Goal: Task Accomplishment & Management: Manage account settings

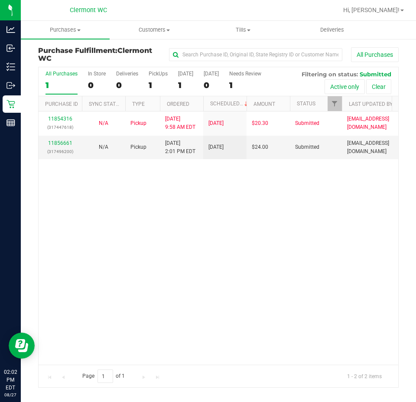
click at [309, 230] on div "11854316 (317447618) N/A Pickup [DATE] 9:58 AM EDT 8/27/2025 $20.30 Submitted […" at bounding box center [219, 237] width 360 height 253
click at [57, 144] on link "11856858" at bounding box center [60, 143] width 24 height 6
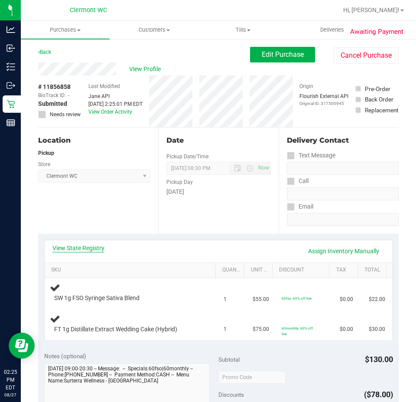
click at [84, 248] on link "View State Registry" at bounding box center [78, 248] width 52 height 9
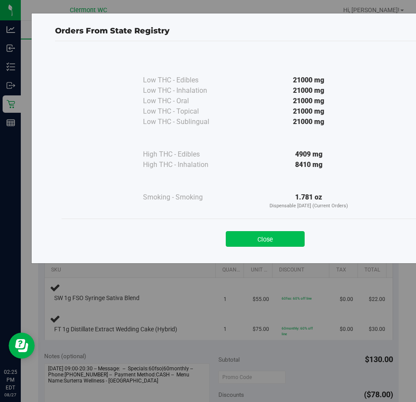
click at [273, 238] on button "Close" at bounding box center [265, 239] width 79 height 16
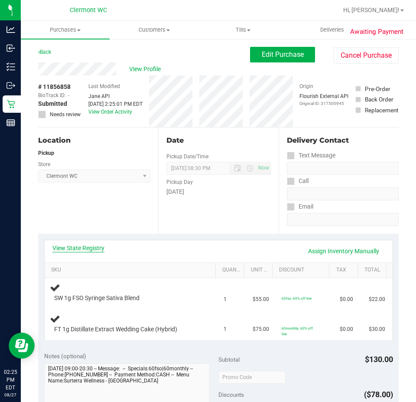
click at [93, 244] on link "View State Registry" at bounding box center [78, 248] width 52 height 9
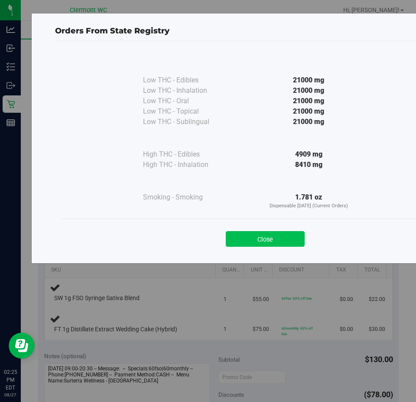
click at [258, 245] on button "Close" at bounding box center [265, 239] width 79 height 16
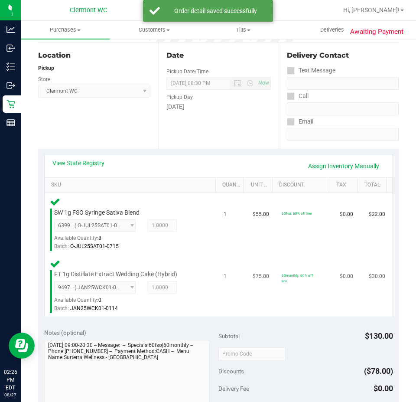
scroll to position [173, 0]
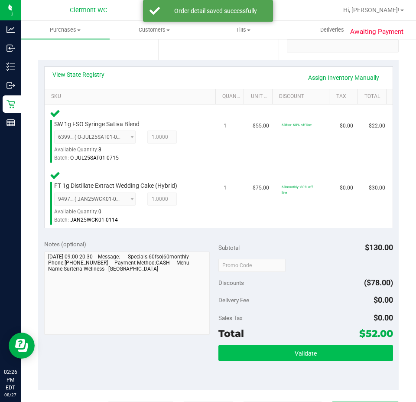
drag, startPoint x: 295, startPoint y: 342, endPoint x: 296, endPoint y: 347, distance: 5.2
click at [296, 342] on div "Subtotal $130.00 Discounts ($78.00) Delivery Fee $0.00 Sales Tax $0.00 Total $5…" at bounding box center [305, 312] width 175 height 144
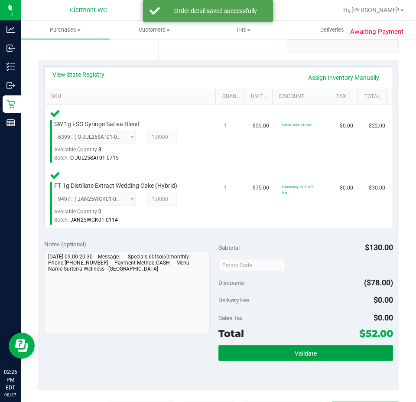
click at [296, 350] on span "Validate" at bounding box center [306, 353] width 22 height 7
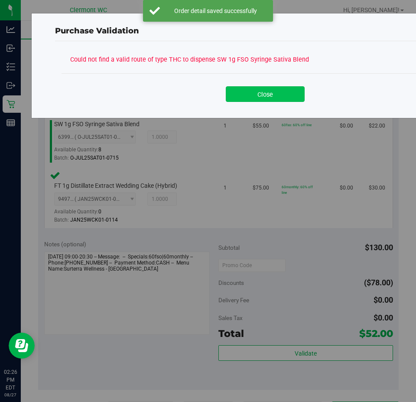
click at [263, 91] on button "Close" at bounding box center [265, 94] width 79 height 16
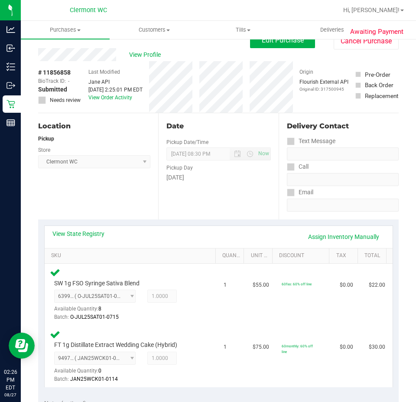
scroll to position [0, 0]
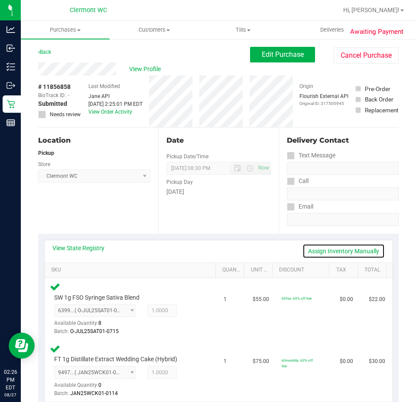
click at [336, 249] on link "Assign Inventory Manually" at bounding box center [344, 251] width 82 height 15
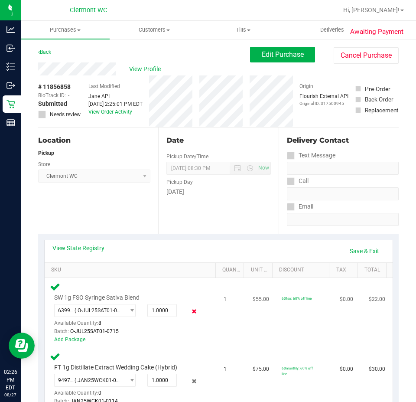
click at [191, 313] on icon at bounding box center [194, 311] width 9 height 10
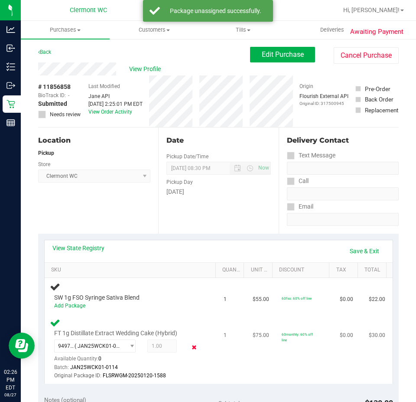
click at [191, 352] on icon at bounding box center [194, 347] width 9 height 10
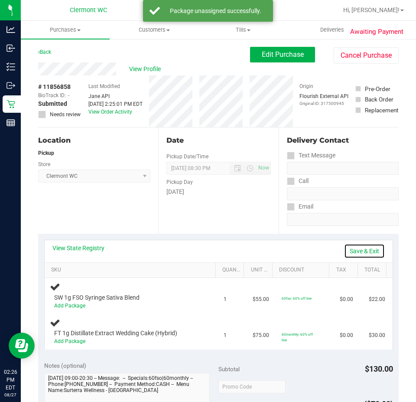
click at [361, 252] on link "Save & Exit" at bounding box center [364, 251] width 41 height 15
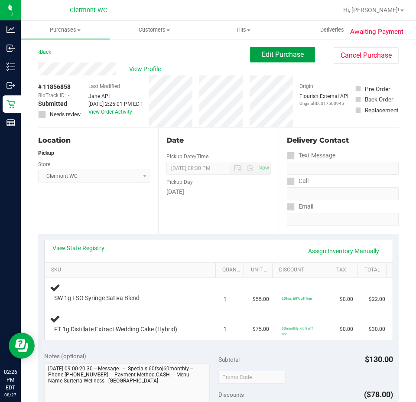
click at [269, 59] on button "Edit Purchase" at bounding box center [282, 55] width 65 height 16
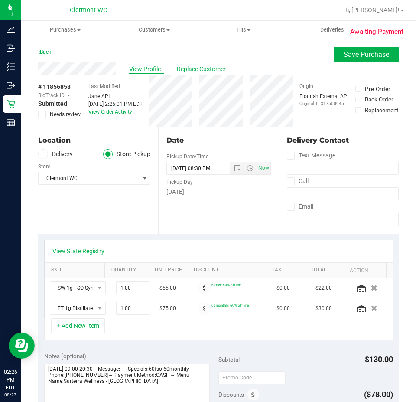
click at [153, 67] on span "View Profile" at bounding box center [146, 69] width 35 height 9
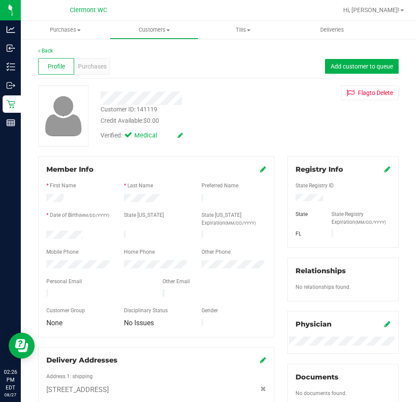
click at [147, 110] on div "Customer ID: 141119" at bounding box center [129, 109] width 57 height 9
copy div "141119"
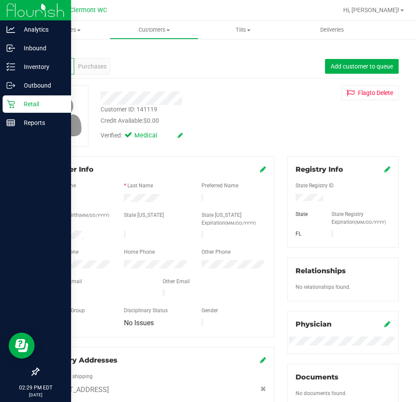
click at [3, 201] on div at bounding box center [35, 248] width 71 height 231
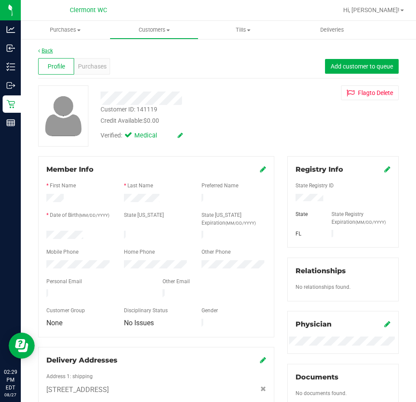
click at [46, 52] on link "Back" at bounding box center [45, 51] width 15 height 6
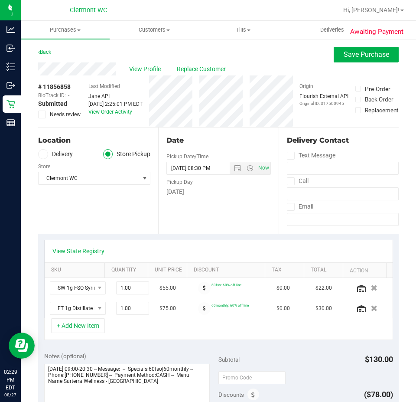
click at [38, 115] on span at bounding box center [42, 115] width 8 height 8
click at [0, 0] on input "Needs review" at bounding box center [0, 0] width 0 height 0
click at [356, 51] on span "Save Purchase" at bounding box center [367, 54] width 46 height 8
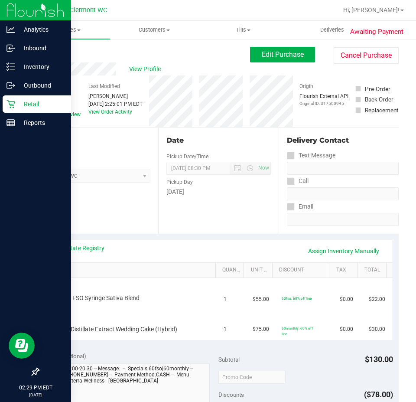
click at [14, 105] on icon at bounding box center [11, 104] width 9 height 9
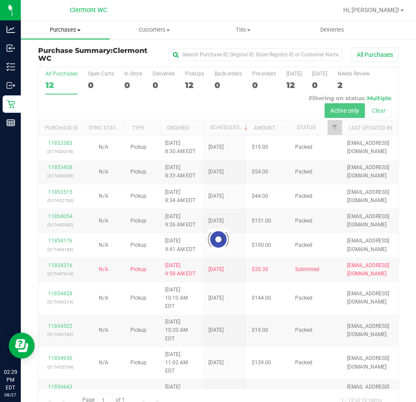
click at [78, 29] on span at bounding box center [78, 30] width 3 height 2
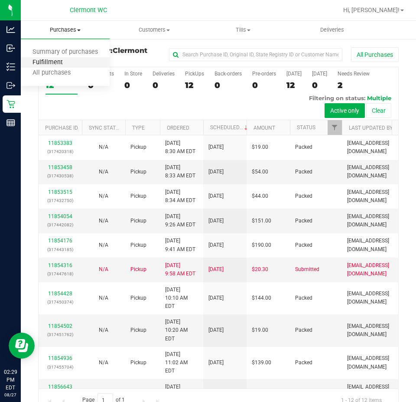
click at [66, 59] on span "Fulfillment" at bounding box center [48, 62] width 54 height 7
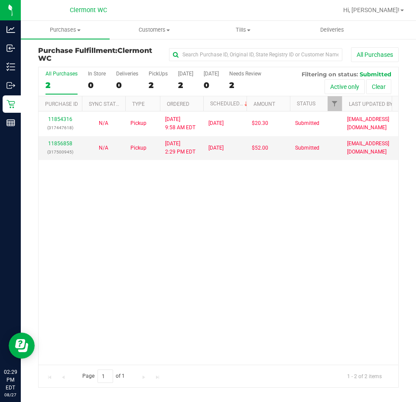
click at [179, 264] on div "11854316 (317447618) N/A Pickup [DATE] 9:58 AM EDT 8/27/2025 $20.30 Submitted […" at bounding box center [219, 237] width 360 height 253
click at [214, 254] on div "11854316 (317447618) N/A Pickup [DATE] 9:58 AM EDT 8/27/2025 $20.30 Submitted […" at bounding box center [219, 237] width 360 height 253
click at [74, 26] on span "Purchases" at bounding box center [65, 30] width 89 height 8
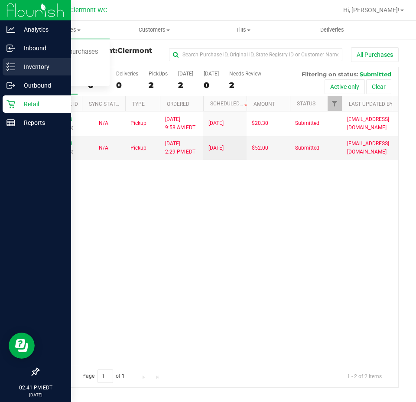
click at [6, 62] on div "Inventory" at bounding box center [37, 66] width 68 height 17
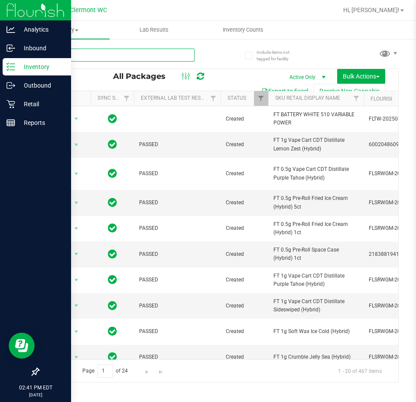
click at [120, 57] on input "text" at bounding box center [116, 55] width 156 height 13
paste input "FT 1g Vape Cart CDT Distillate Apples N Bananas x Pancakes Jealousy (Hybrid)"
type input "FT 1g Vape Cart CDT Distillate Apples N Bananas x Pancakes Jealousy (Hybrid)"
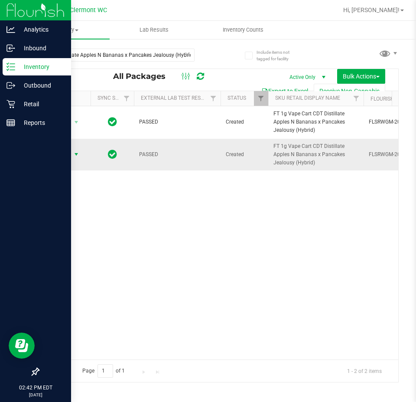
click at [72, 152] on span "select" at bounding box center [76, 154] width 11 height 12
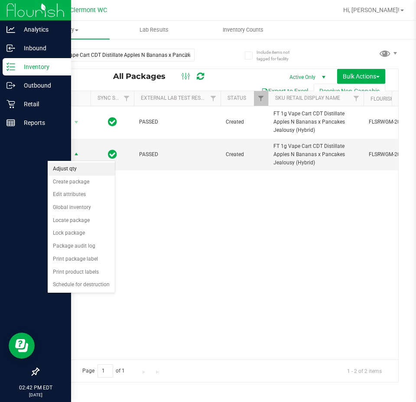
click at [90, 171] on li "Adjust qty" at bounding box center [81, 169] width 67 height 13
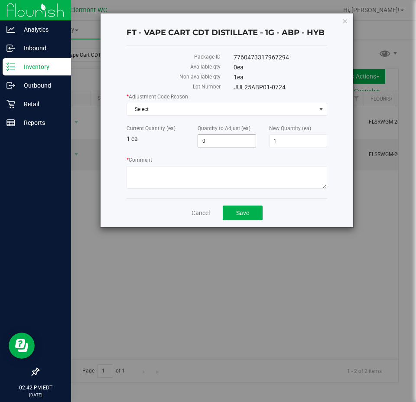
click at [242, 142] on span "0 0" at bounding box center [227, 140] width 58 height 13
type input "1"
type input "2"
click at [269, 111] on span "Select" at bounding box center [221, 109] width 189 height 12
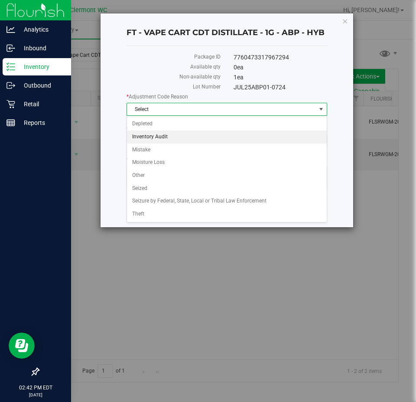
click at [184, 137] on li "Inventory Audit" at bounding box center [227, 136] width 200 height 13
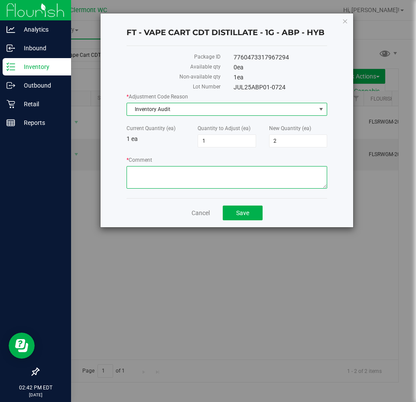
drag, startPoint x: 167, startPoint y: 177, endPoint x: 189, endPoint y: 160, distance: 26.9
click at [169, 177] on textarea "* Comment" at bounding box center [227, 177] width 201 height 23
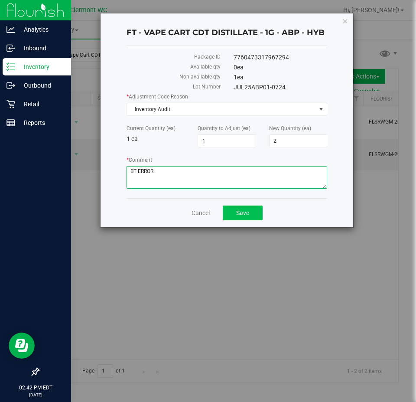
type textarea "BT ERROR"
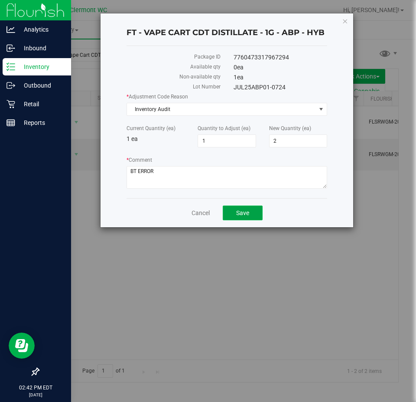
click at [232, 219] on button "Save" at bounding box center [243, 212] width 40 height 15
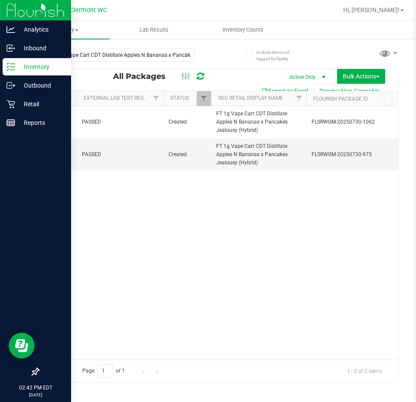
scroll to position [0, 136]
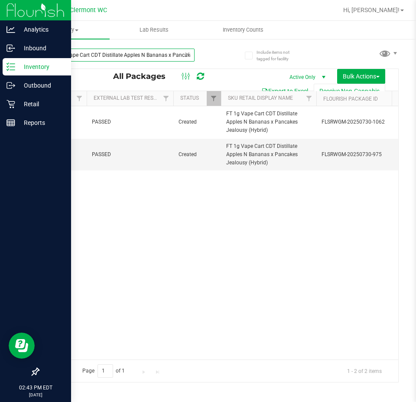
click at [170, 60] on input "FT 1g Vape Cart CDT Distillate Apples N Bananas x Pancakes Jealousy (Hybrid)" at bounding box center [116, 55] width 156 height 13
paste input "FT 1g Vape Cart CDT Distillate PB & Smelly (Hybrid)"
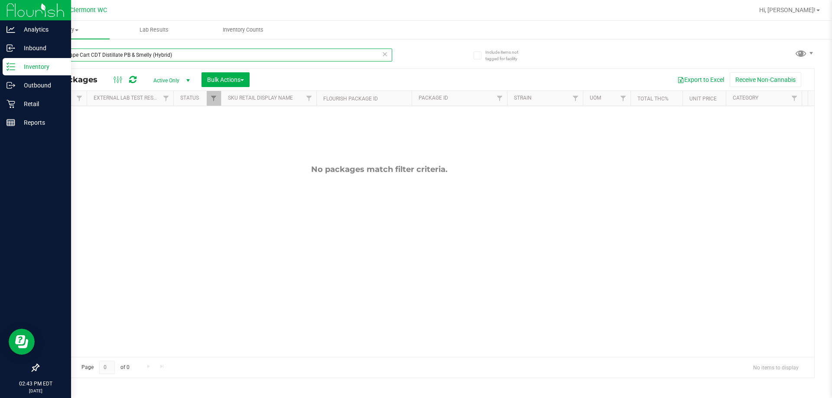
click at [212, 53] on input "FT 1g Vape Cart CDT Distillate PB & Smelly (Hybrid)" at bounding box center [215, 55] width 354 height 13
type input "FT 1g Vape Cart CDT Distillate PB & SmellY"
click at [176, 83] on span "Active Only" at bounding box center [170, 81] width 48 height 12
click at [163, 130] on li "All" at bounding box center [169, 133] width 47 height 13
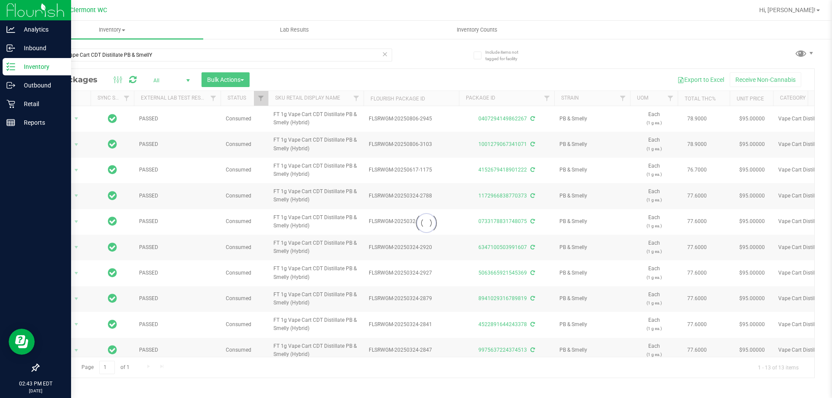
click at [176, 80] on div at bounding box center [427, 223] width 776 height 309
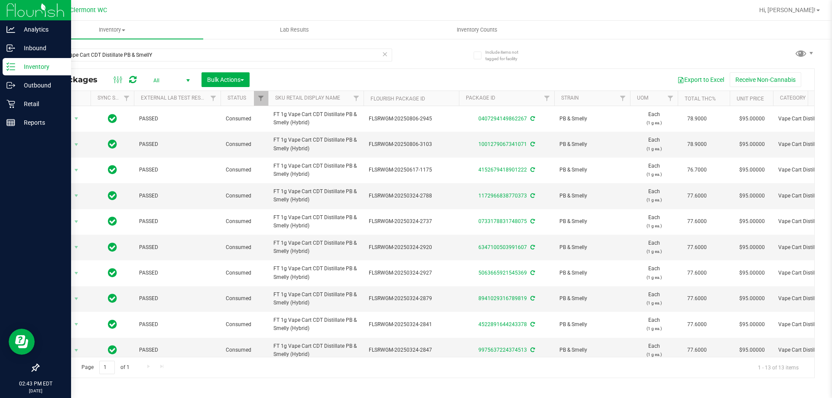
click at [176, 80] on span "All" at bounding box center [170, 81] width 48 height 12
click at [173, 94] on li "Active Only" at bounding box center [169, 94] width 47 height 13
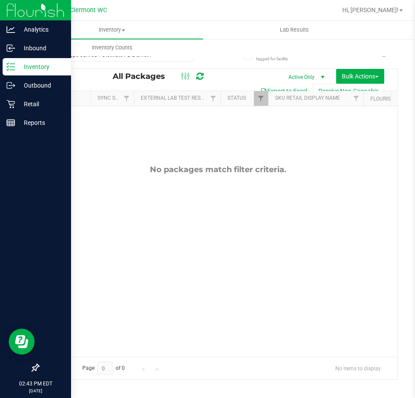
drag, startPoint x: 81, startPoint y: 163, endPoint x: 135, endPoint y: 144, distance: 57.7
click at [81, 163] on div "No packages match filter criteria." at bounding box center [218, 260] width 359 height 309
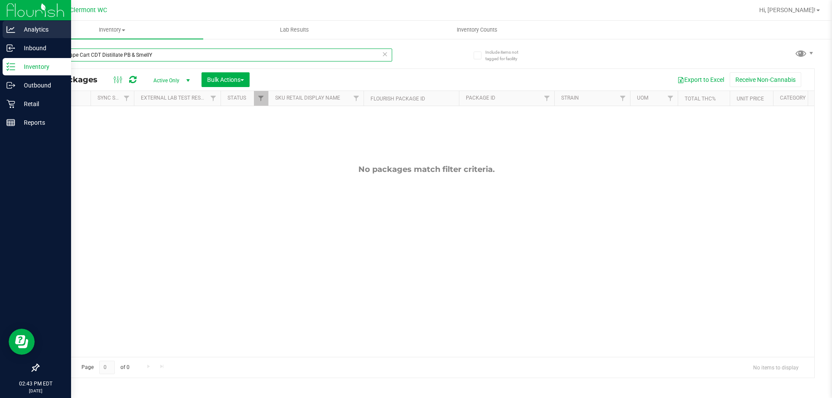
drag, startPoint x: 179, startPoint y: 56, endPoint x: 0, endPoint y: 29, distance: 181.5
click at [0, 29] on div "Analytics Inbound Inventory Outbound Retail Reports 02:43 PM EDT 08/27/2025 08/…" at bounding box center [416, 199] width 832 height 398
paste input "0407294149862267"
type input "0407294149862267"
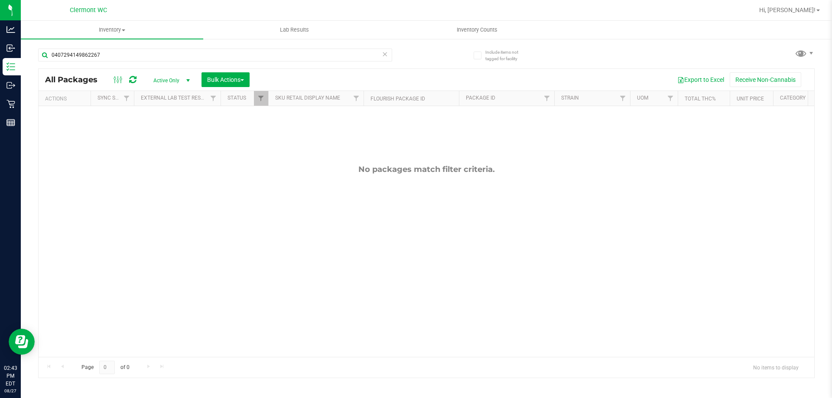
click at [161, 85] on span "Active Only" at bounding box center [170, 81] width 48 height 12
click at [166, 130] on li "All" at bounding box center [169, 133] width 47 height 13
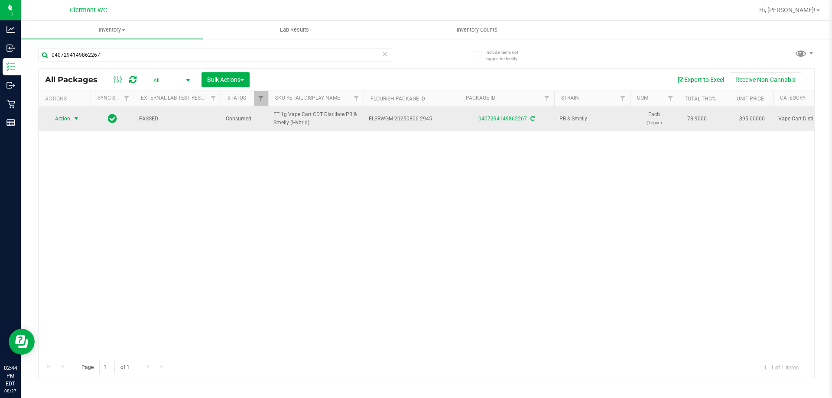
click at [72, 117] on span "select" at bounding box center [76, 119] width 11 height 12
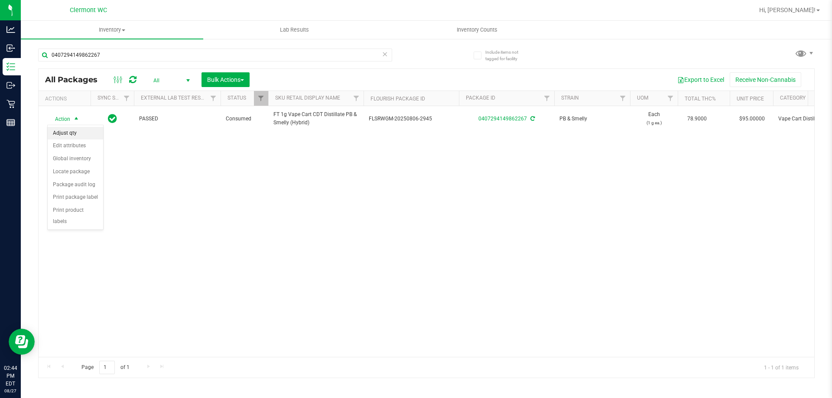
click at [78, 131] on li "Adjust qty" at bounding box center [75, 133] width 55 height 13
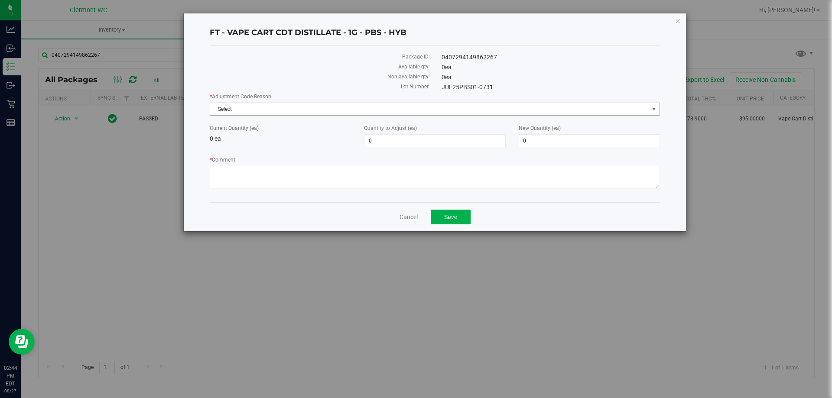
click at [414, 105] on span "Select" at bounding box center [429, 109] width 439 height 12
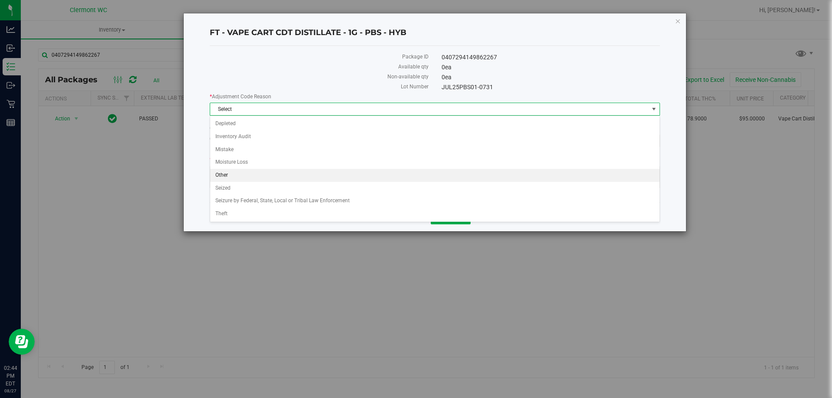
click at [284, 179] on li "Other" at bounding box center [434, 175] width 449 height 13
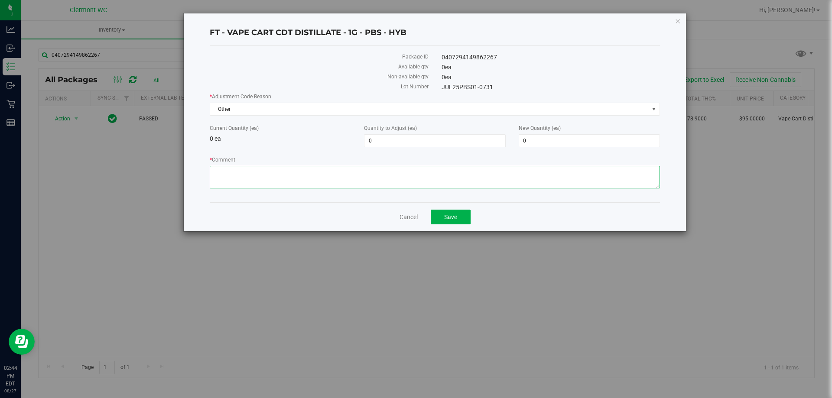
click at [288, 179] on textarea "* Comment" at bounding box center [435, 177] width 450 height 23
type textarea "BT ERROR"
click at [416, 145] on span "0 0" at bounding box center [434, 140] width 141 height 13
type input "1"
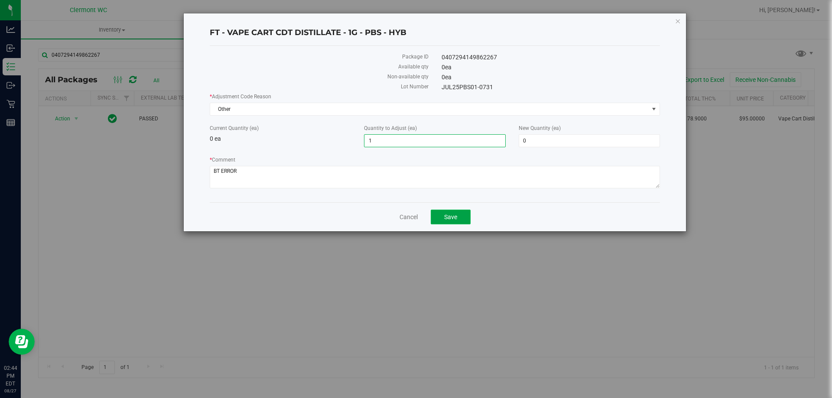
type input "1"
click at [416, 219] on button "Save" at bounding box center [451, 217] width 40 height 15
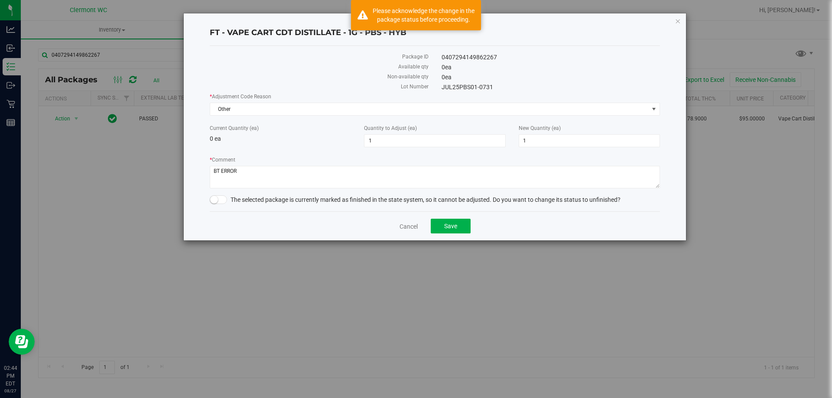
click at [218, 201] on span at bounding box center [218, 199] width 17 height 9
click at [416, 224] on span "Save" at bounding box center [450, 226] width 13 height 7
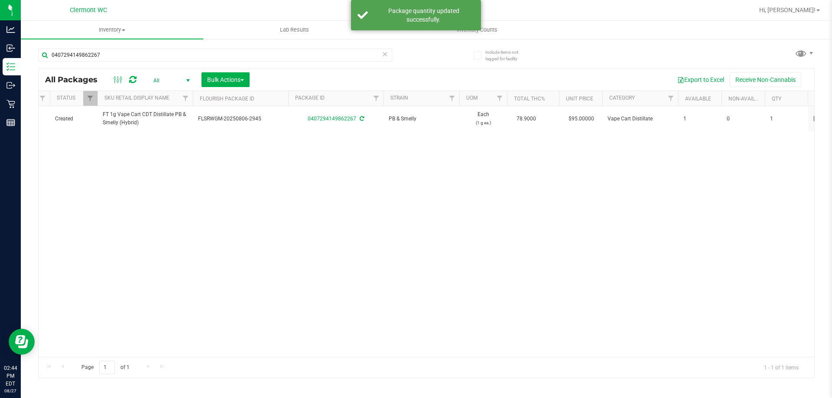
scroll to position [0, 197]
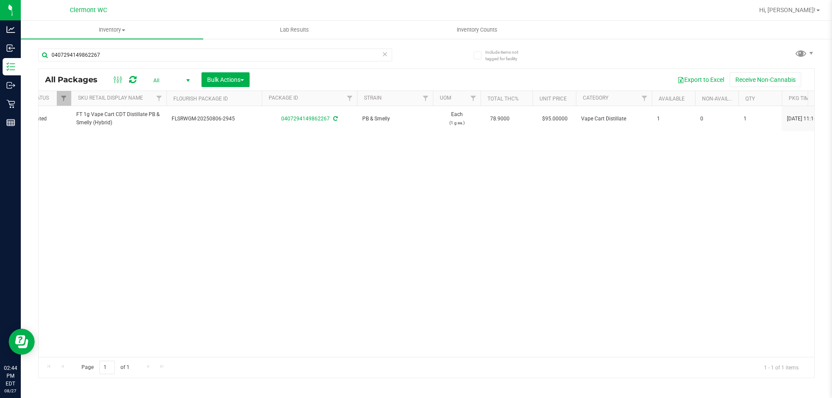
drag, startPoint x: 182, startPoint y: 216, endPoint x: 171, endPoint y: 152, distance: 65.0
click at [183, 212] on div "Action Action Adjust qty Create package Edit attributes Global inventory Locate…" at bounding box center [427, 231] width 776 height 251
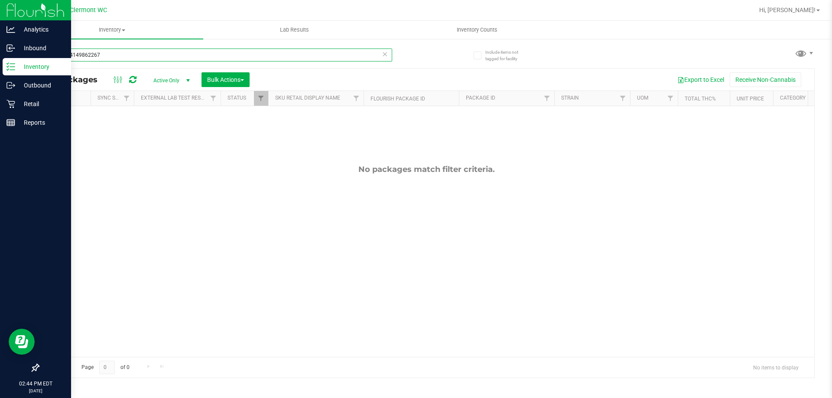
drag, startPoint x: 156, startPoint y: 53, endPoint x: 0, endPoint y: 69, distance: 156.0
click at [0, 69] on div "Analytics Inbound Inventory Outbound Retail Reports 02:44 PM EDT 08/27/2025 08/…" at bounding box center [416, 199] width 832 height 398
type input "ABP"
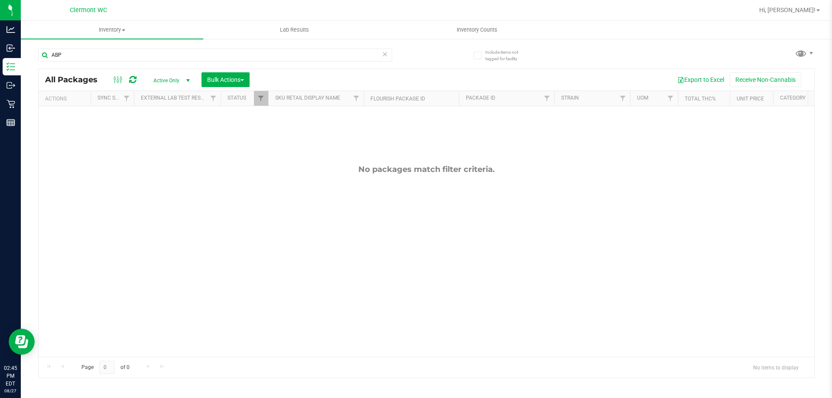
click at [177, 78] on span "Active Only" at bounding box center [170, 81] width 48 height 12
click at [165, 135] on li "All" at bounding box center [169, 133] width 47 height 13
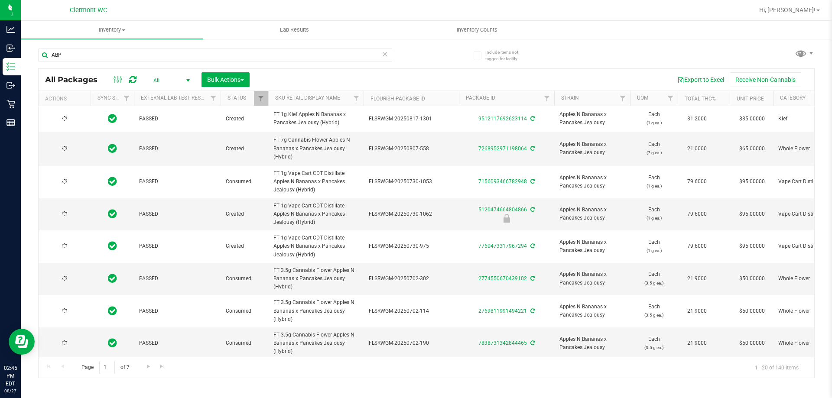
click at [187, 79] on span "select" at bounding box center [188, 80] width 7 height 7
click at [175, 97] on li "Active Only" at bounding box center [169, 94] width 47 height 13
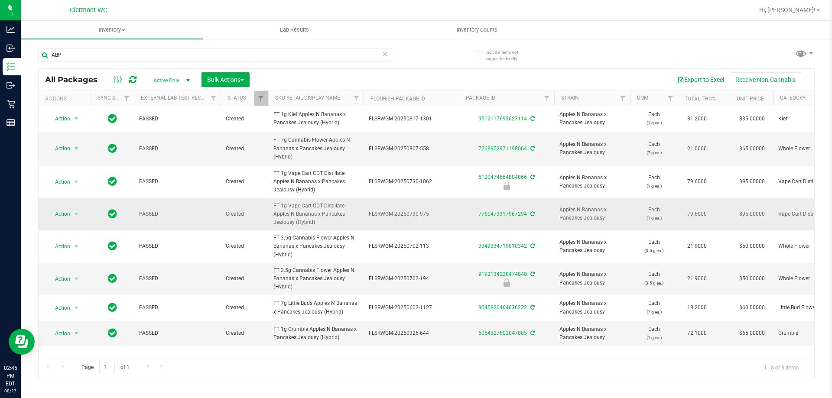
drag, startPoint x: 274, startPoint y: 203, endPoint x: 318, endPoint y: 225, distance: 48.8
click at [318, 225] on span "FT 1g Vape Cart CDT Distillate Apples N Bananas x Pancakes Jealousy (Hybrid)" at bounding box center [316, 214] width 85 height 25
copy span "FT 1g Vape Cart CDT Distillate Apples N Bananas x Pancakes Jealousy (Hybrid)"
drag, startPoint x: 179, startPoint y: 53, endPoint x: 49, endPoint y: 61, distance: 130.3
click at [49, 61] on input "ABP" at bounding box center [215, 55] width 354 height 13
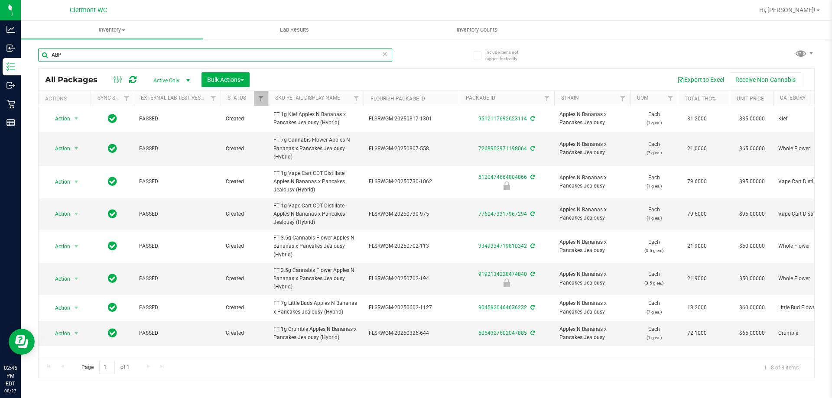
paste input "FT 1g Vape Cart CDT Distillate Apples N Bananas x Pancakes Jealousy (Hybrid)"
type input "FT 1g Vape Cart CDT Distillate Apples N Bananas x Pancakes Jealousy (Hybrid)"
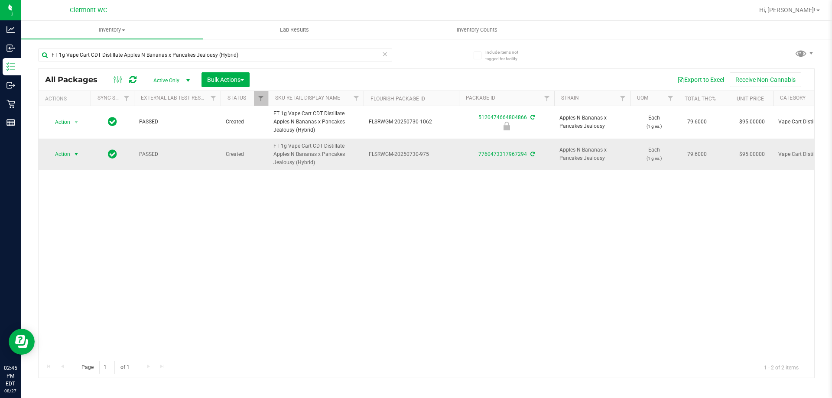
click at [58, 154] on span "Action" at bounding box center [58, 154] width 23 height 12
click at [75, 169] on li "Adjust qty" at bounding box center [81, 169] width 67 height 13
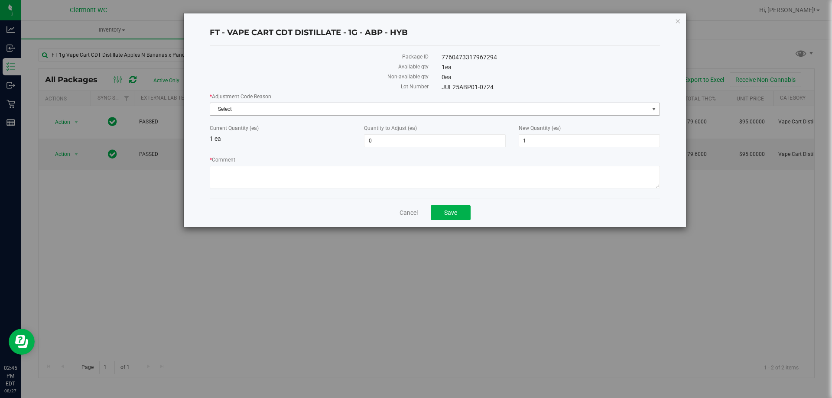
click at [389, 113] on span "Select" at bounding box center [429, 109] width 439 height 12
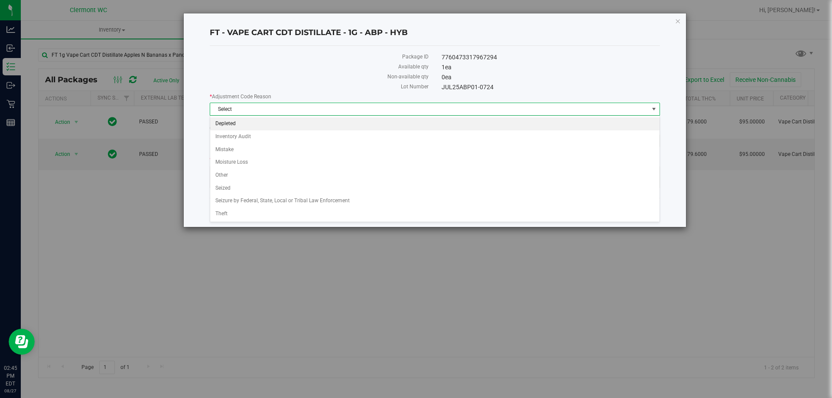
click at [340, 128] on li "Depleted" at bounding box center [434, 123] width 449 height 13
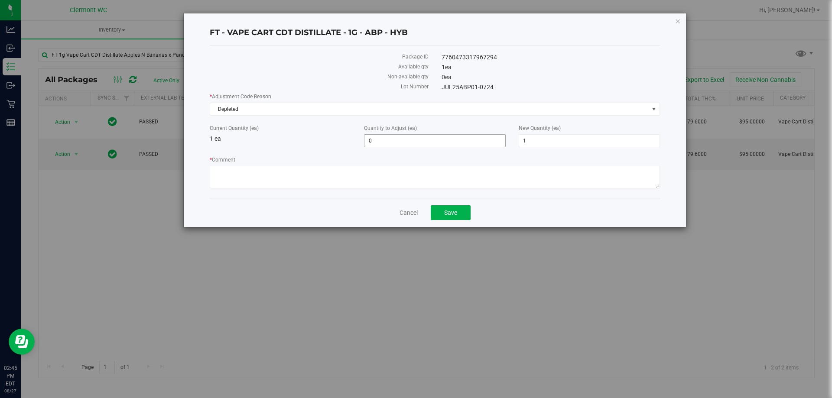
click at [378, 134] on span "0 0" at bounding box center [434, 140] width 141 height 13
click at [425, 136] on span "0 0" at bounding box center [434, 140] width 141 height 13
type input "-1"
type input "0"
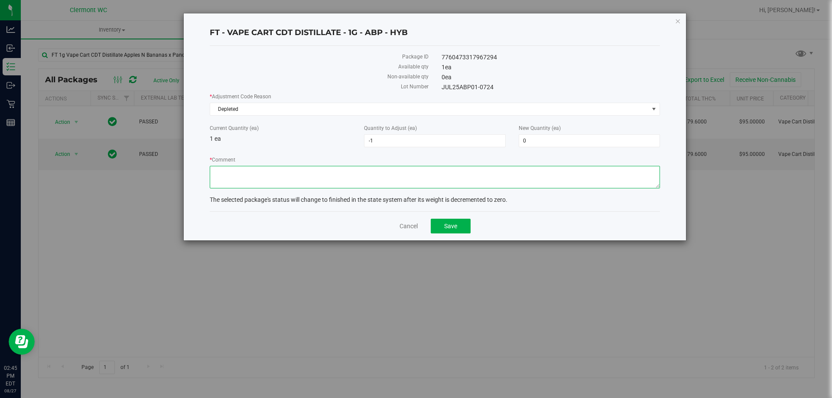
click at [395, 177] on textarea "* Comment" at bounding box center [435, 177] width 450 height 23
click at [404, 226] on link "Cancel" at bounding box center [409, 226] width 18 height 9
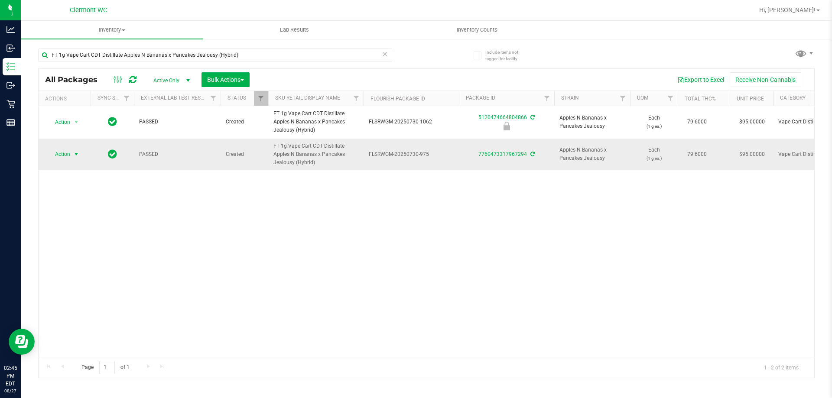
click at [60, 154] on span "Action" at bounding box center [58, 154] width 23 height 12
click at [64, 163] on li "Adjust qty" at bounding box center [81, 169] width 67 height 13
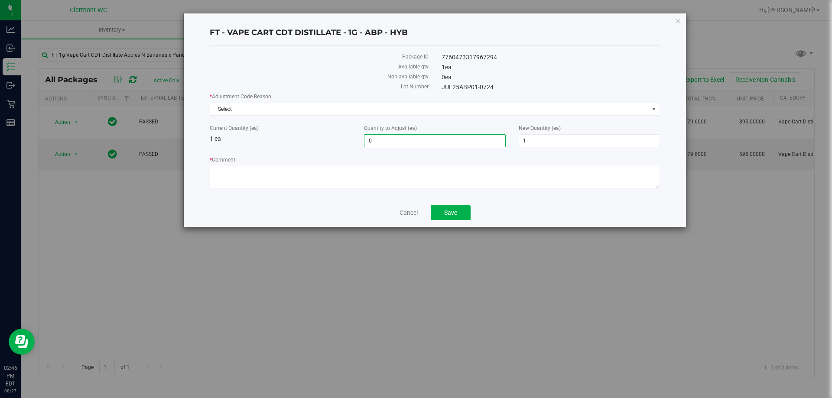
click at [467, 137] on span "0 0" at bounding box center [434, 140] width 141 height 13
type input "-1"
type input "0"
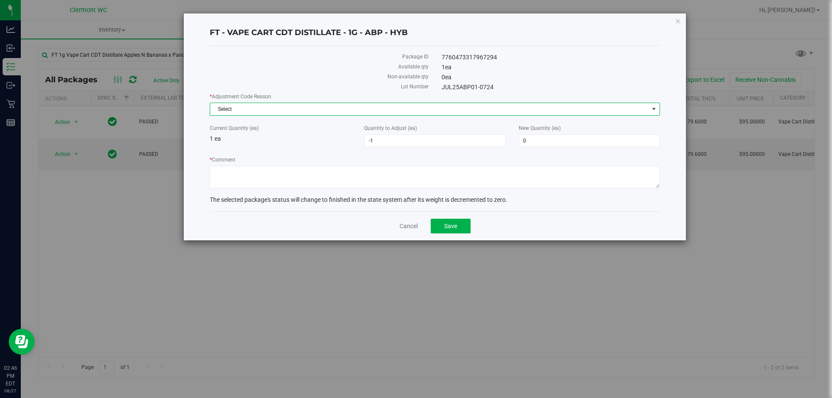
click at [402, 103] on span "Select" at bounding box center [429, 109] width 439 height 12
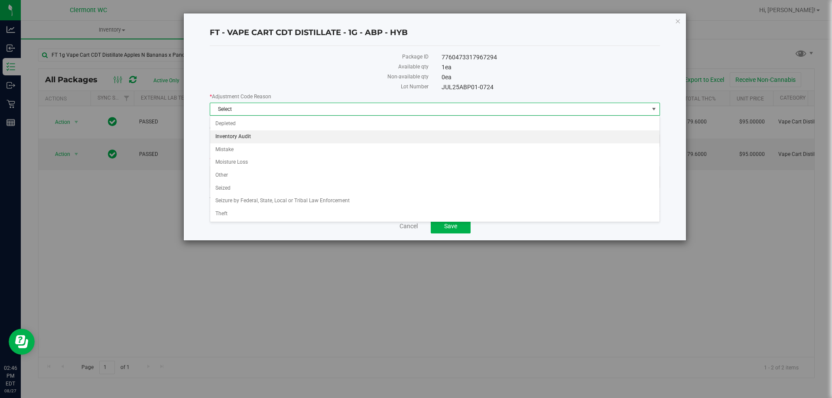
click at [315, 135] on li "Inventory Audit" at bounding box center [434, 136] width 449 height 13
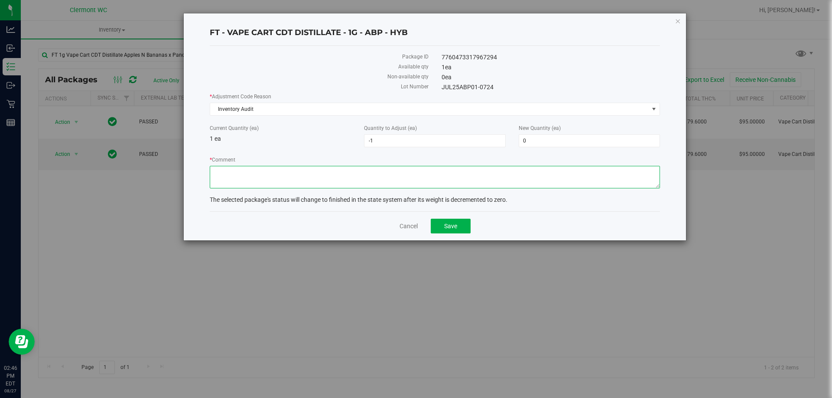
click at [276, 173] on textarea "* Comment" at bounding box center [435, 177] width 450 height 23
type textarea "BT ERROR"
click at [455, 227] on span "Save" at bounding box center [450, 226] width 13 height 7
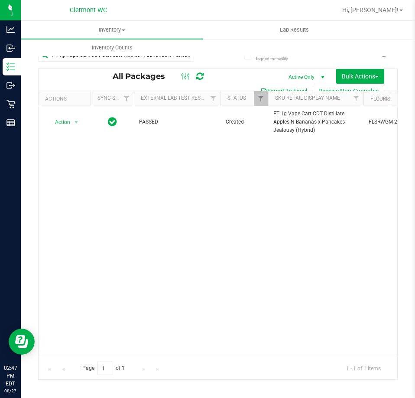
drag, startPoint x: 68, startPoint y: 218, endPoint x: 228, endPoint y: 52, distance: 231.4
click at [68, 217] on div "Action Action Edit attributes Global inventory Locate package Package audit log…" at bounding box center [218, 231] width 359 height 251
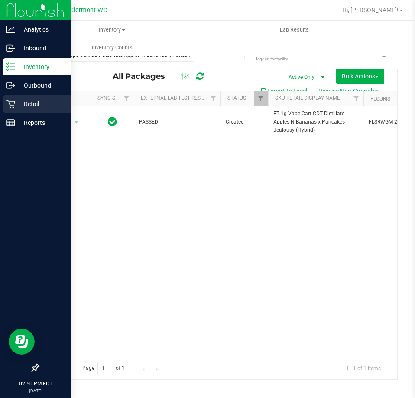
click at [11, 109] on div "Retail" at bounding box center [37, 103] width 68 height 17
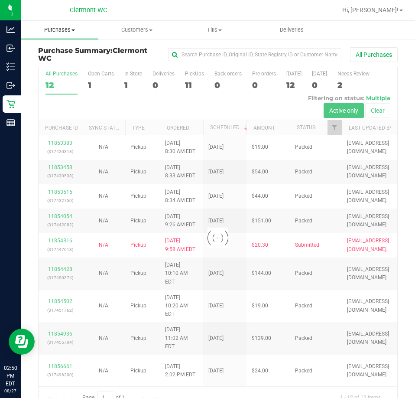
click at [59, 30] on span "Purchases" at bounding box center [60, 30] width 78 height 8
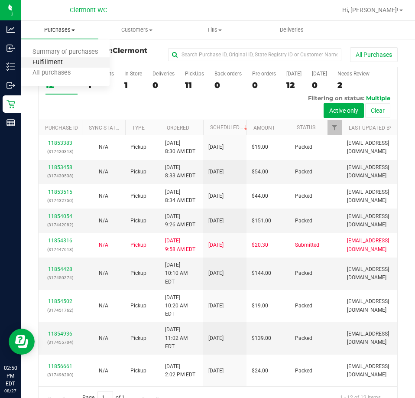
click at [47, 63] on span "Fulfillment" at bounding box center [48, 62] width 54 height 7
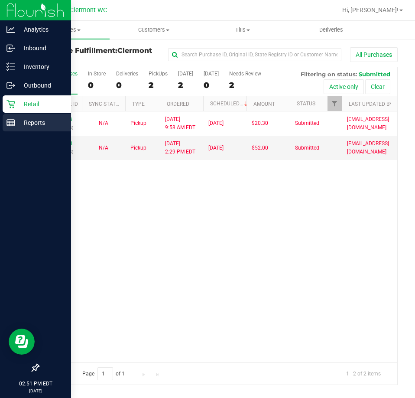
click at [12, 124] on line at bounding box center [12, 123] width 0 height 4
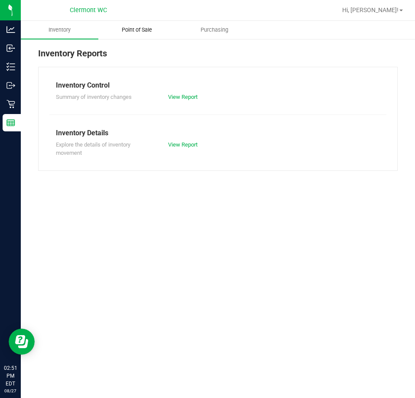
click at [141, 27] on span "Point of Sale" at bounding box center [137, 30] width 54 height 8
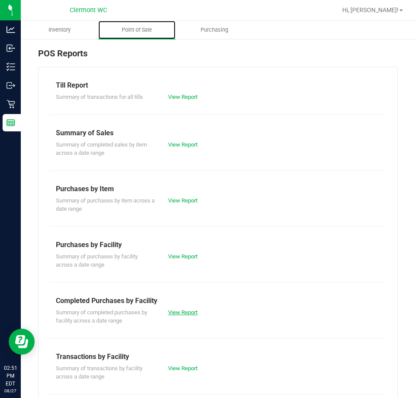
click at [190, 311] on link "View Report" at bounding box center [182, 312] width 29 height 7
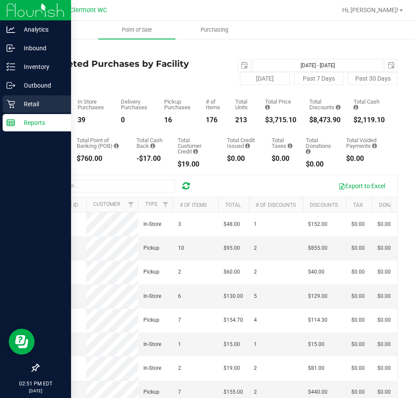
click at [15, 101] on icon at bounding box center [11, 104] width 9 height 9
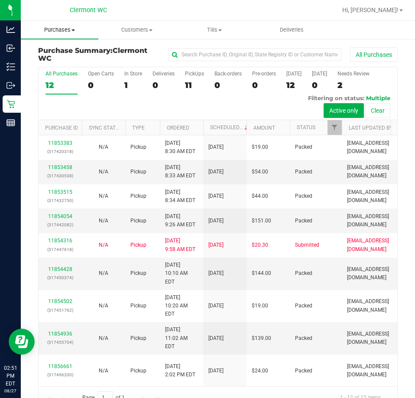
click at [94, 33] on span "Purchases" at bounding box center [60, 30] width 78 height 8
click at [62, 28] on span "Purchases" at bounding box center [60, 30] width 78 height 8
click at [62, 29] on span "Purchases" at bounding box center [60, 30] width 78 height 8
click at [55, 65] on span "Fulfillment" at bounding box center [48, 62] width 54 height 7
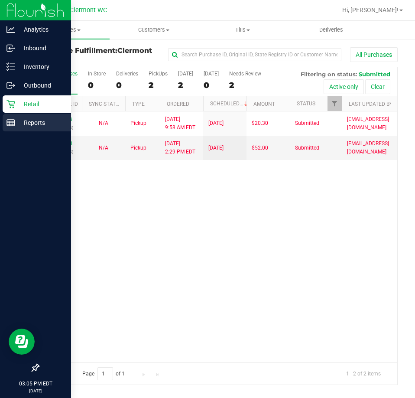
click at [17, 126] on p "Reports" at bounding box center [41, 122] width 52 height 10
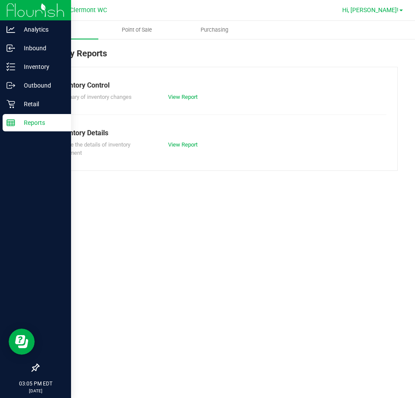
click at [387, 6] on link "Hi, [PERSON_NAME]!" at bounding box center [373, 10] width 68 height 9
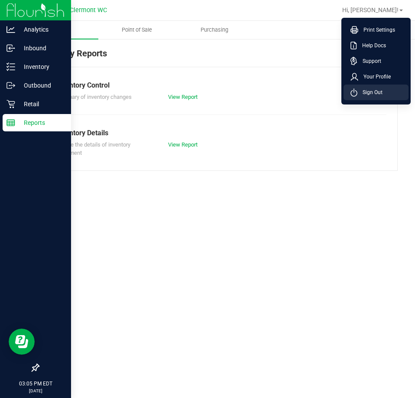
click at [371, 93] on span "Sign Out" at bounding box center [370, 92] width 25 height 9
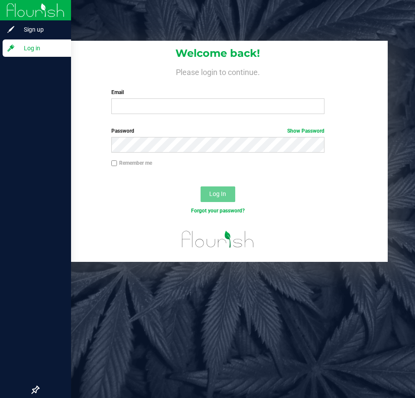
click at [166, 120] on div "Welcome back! Please login to continue. Email Required Please format your email…" at bounding box center [217, 81] width 339 height 80
click at [163, 109] on input "Email" at bounding box center [217, 106] width 213 height 16
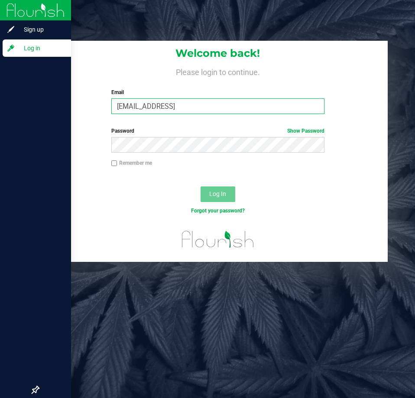
click at [267, 108] on input "anguyen@liveparallel.coom" at bounding box center [217, 106] width 213 height 16
type input "anguyen@liveparallel.com"
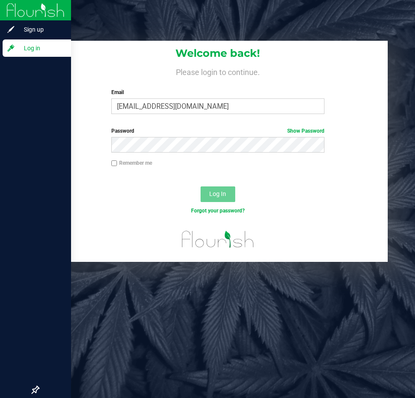
click at [154, 137] on div "Password Show Password" at bounding box center [218, 140] width 226 height 26
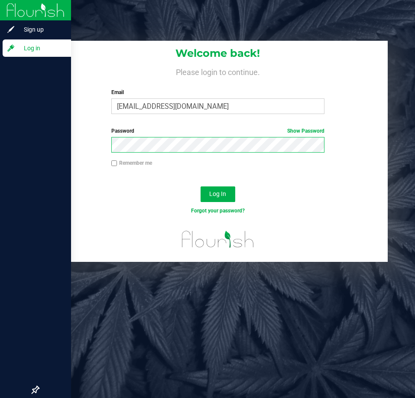
click at [201, 186] on button "Log In" at bounding box center [218, 194] width 35 height 16
